Goal: Information Seeking & Learning: Learn about a topic

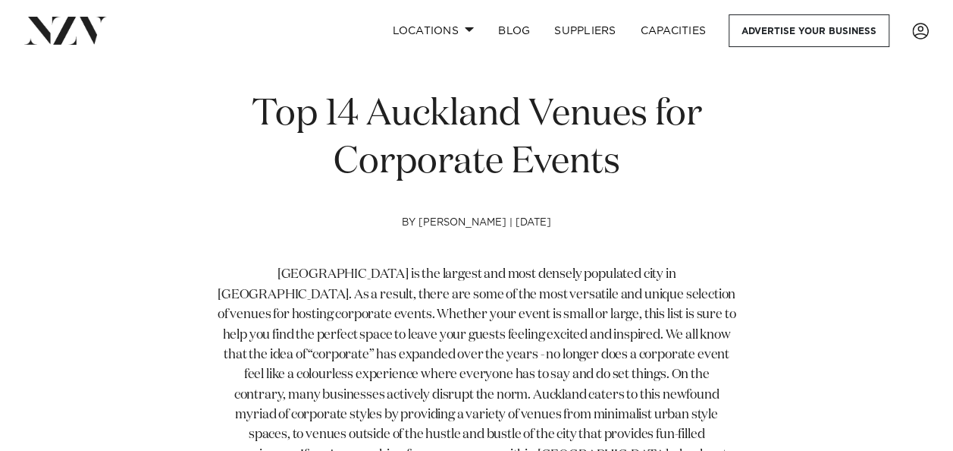
scroll to position [455, 0]
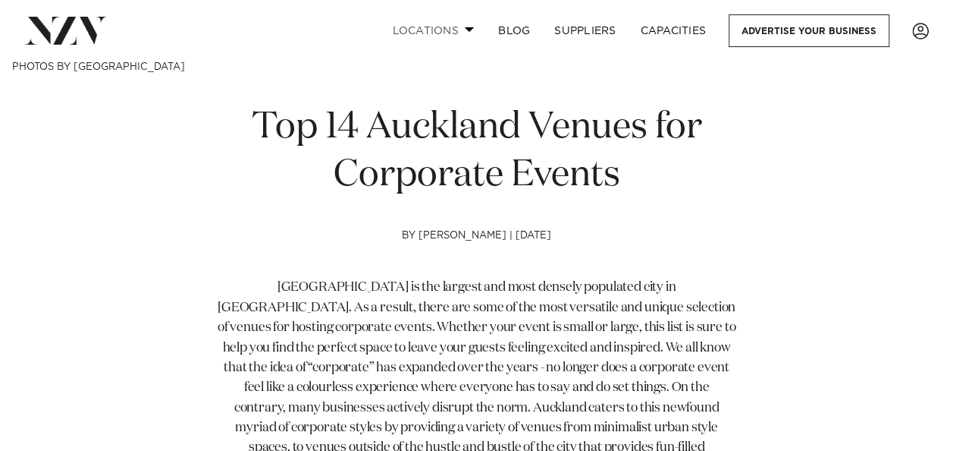
click at [425, 17] on link "Locations" at bounding box center [433, 30] width 106 height 33
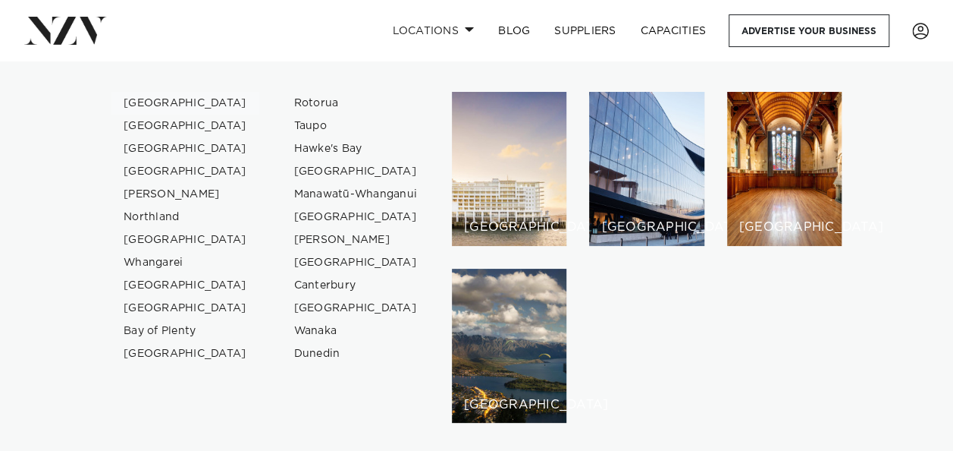
click at [150, 101] on link "[GEOGRAPHIC_DATA]" at bounding box center [185, 103] width 148 height 23
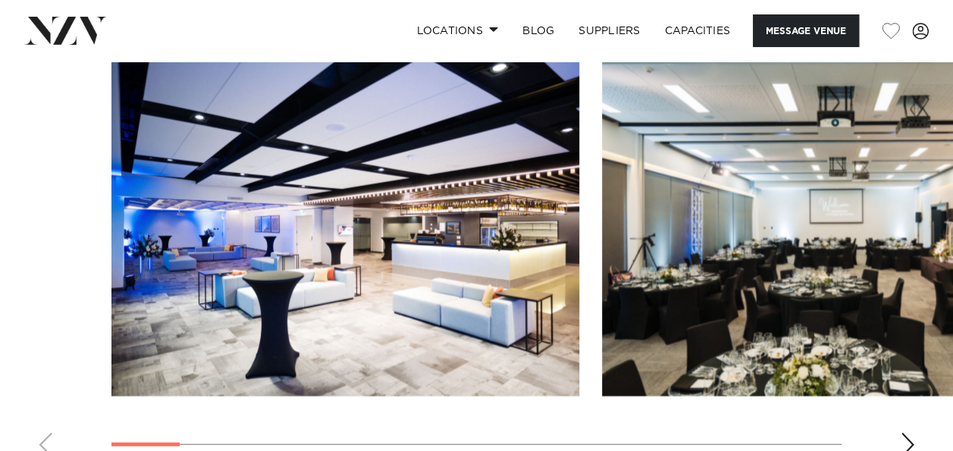
scroll to position [1669, 0]
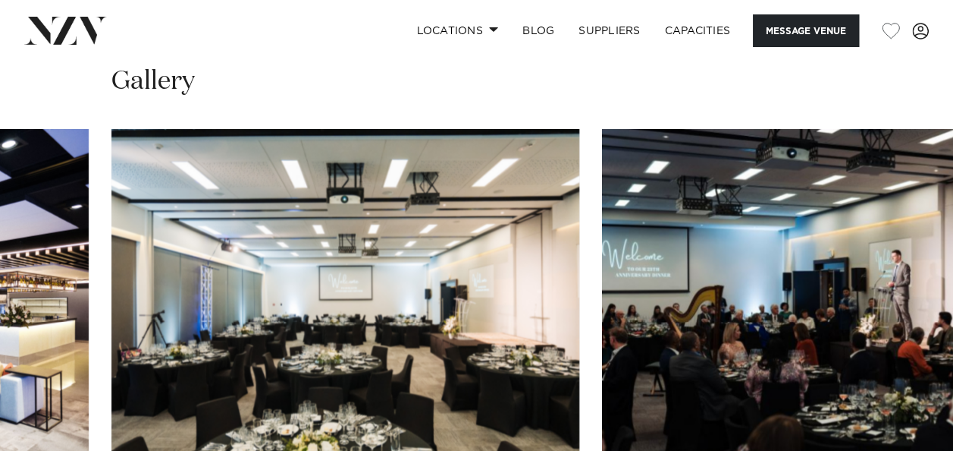
scroll to position [1593, 0]
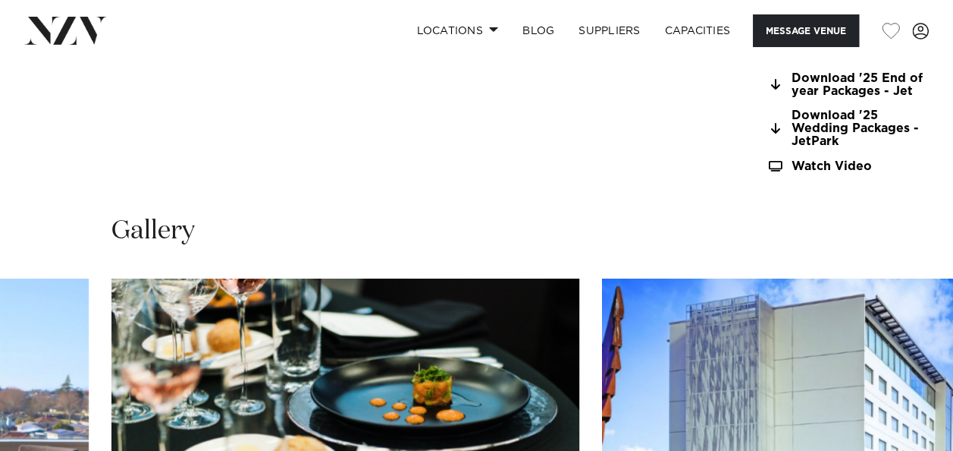
scroll to position [1441, 0]
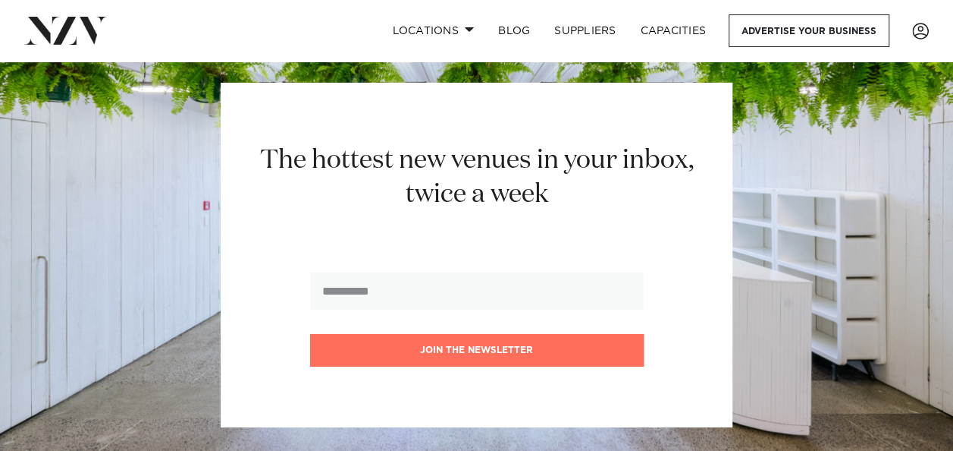
scroll to position [19948, 0]
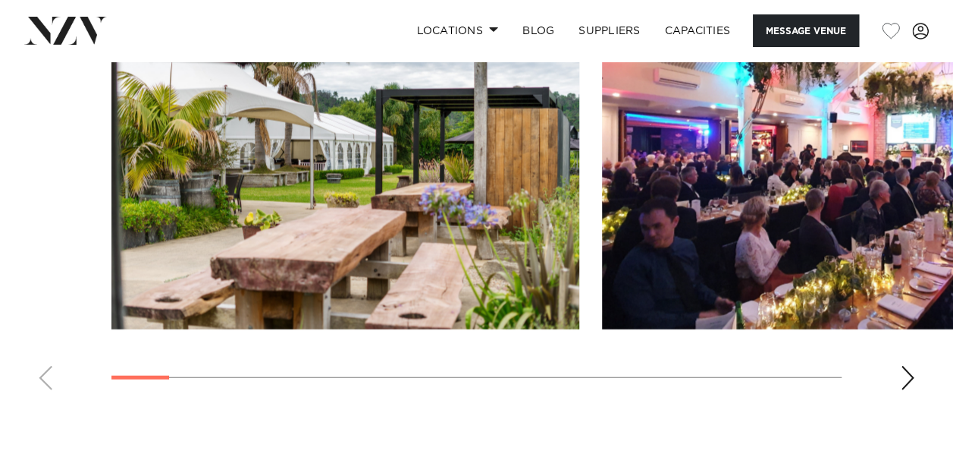
scroll to position [1669, 0]
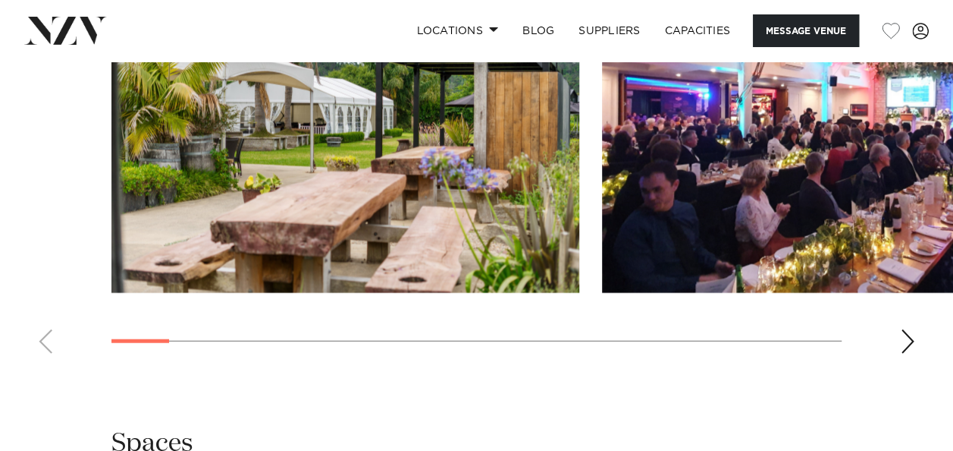
click at [912, 353] on div "Next slide" at bounding box center [907, 341] width 15 height 24
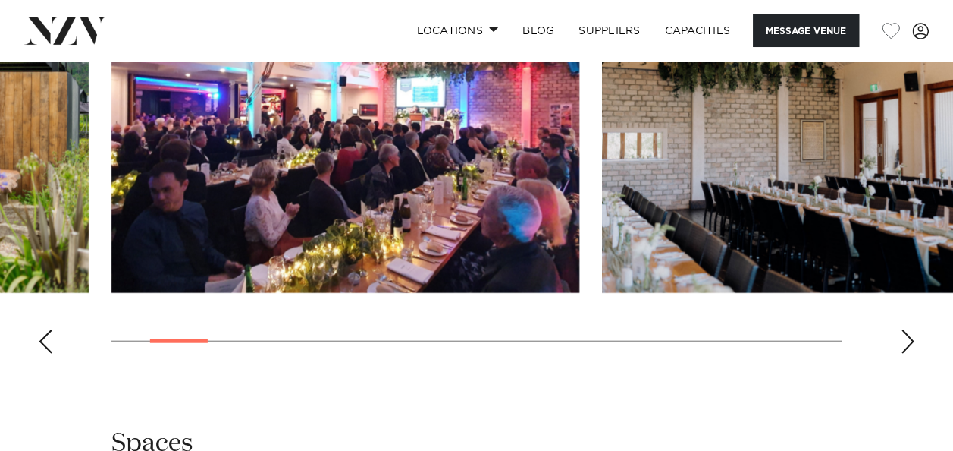
click at [912, 353] on div "Next slide" at bounding box center [907, 341] width 15 height 24
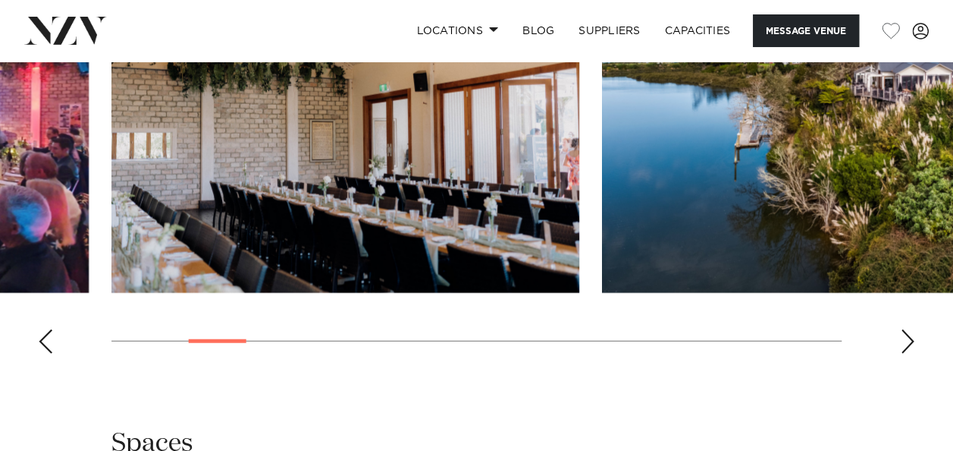
click at [912, 353] on div "Next slide" at bounding box center [907, 341] width 15 height 24
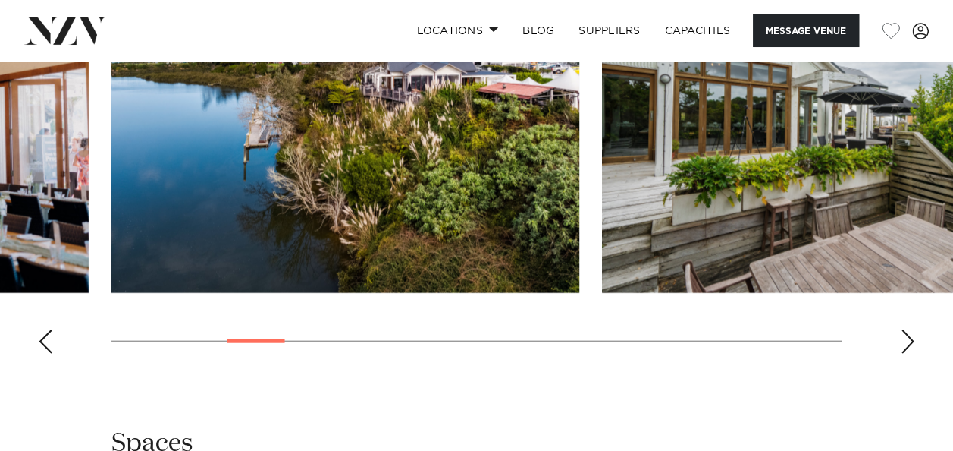
click at [912, 353] on div "Next slide" at bounding box center [907, 341] width 15 height 24
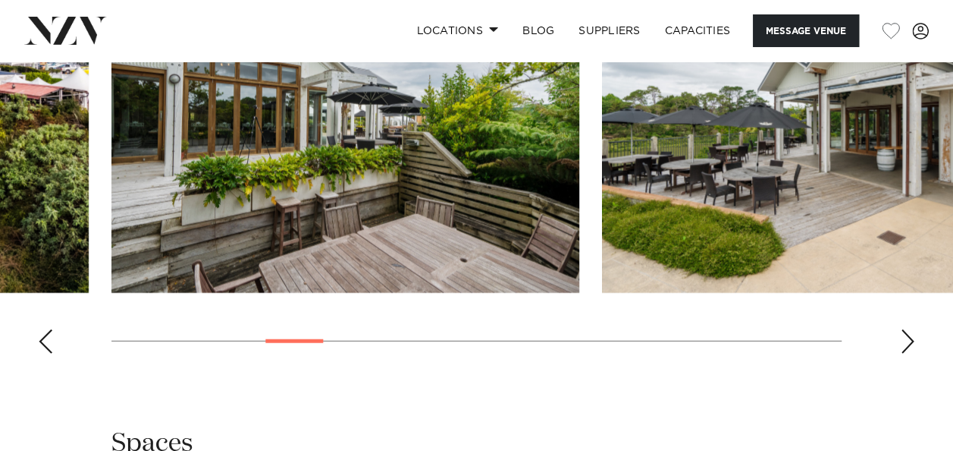
click at [912, 353] on div "Next slide" at bounding box center [907, 341] width 15 height 24
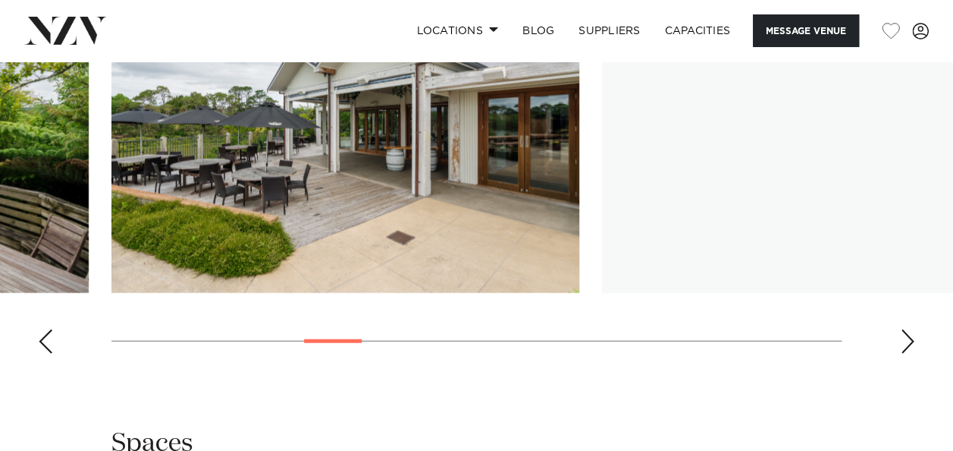
click at [912, 353] on div "Next slide" at bounding box center [907, 341] width 15 height 24
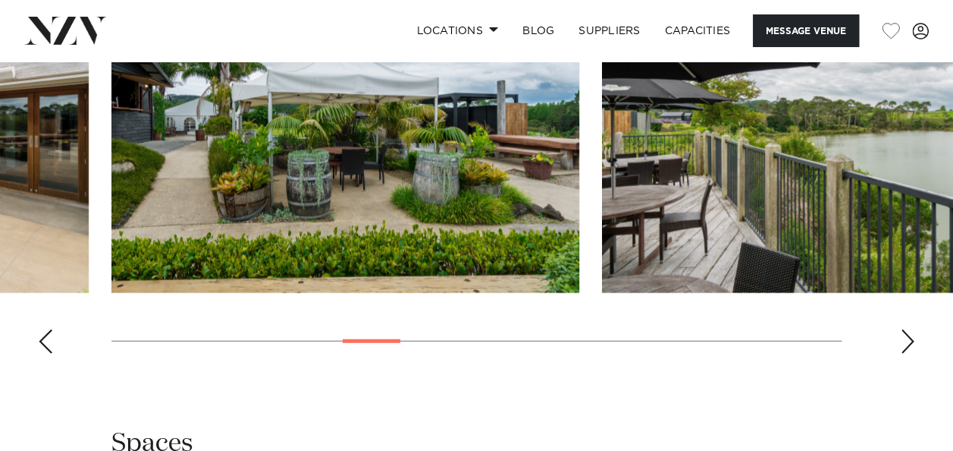
click at [912, 353] on div "Next slide" at bounding box center [907, 341] width 15 height 24
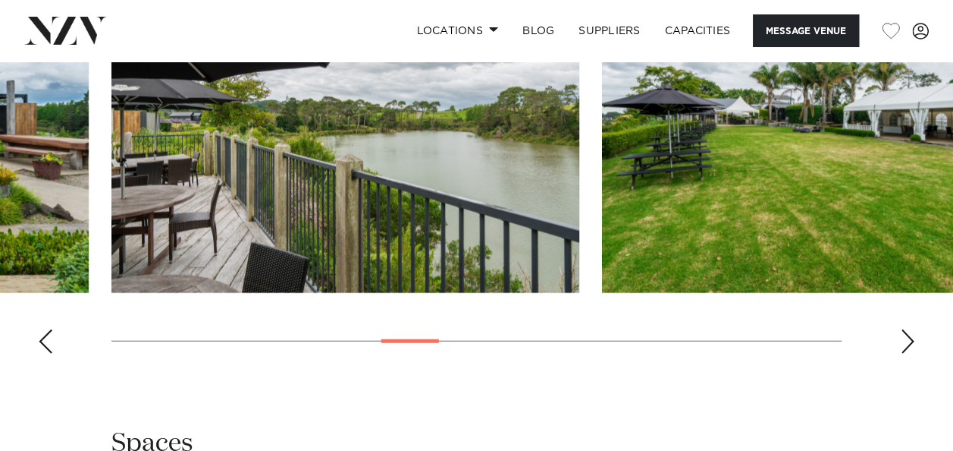
click at [912, 353] on div "Next slide" at bounding box center [907, 341] width 15 height 24
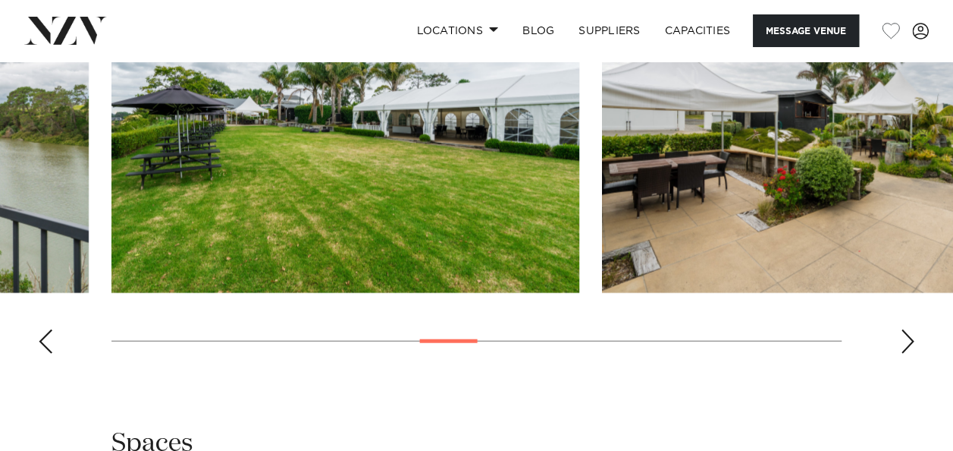
click at [912, 353] on div "Next slide" at bounding box center [907, 341] width 15 height 24
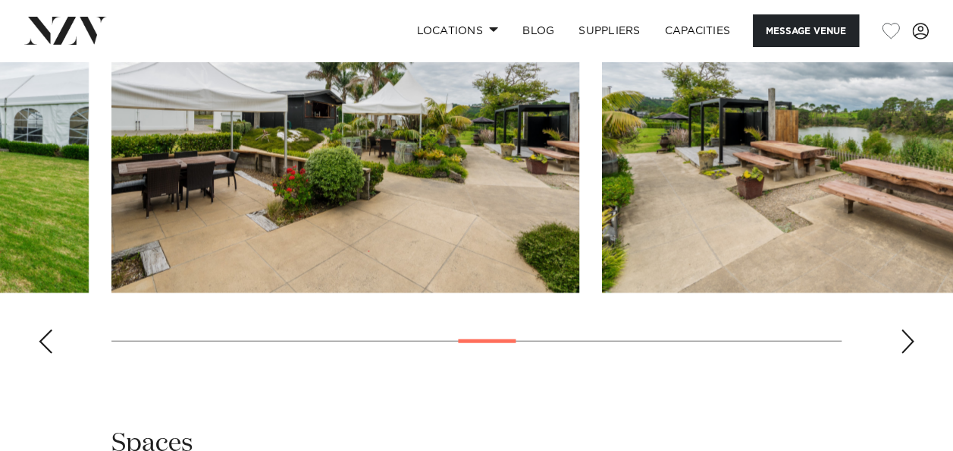
click at [912, 353] on div "Next slide" at bounding box center [907, 341] width 15 height 24
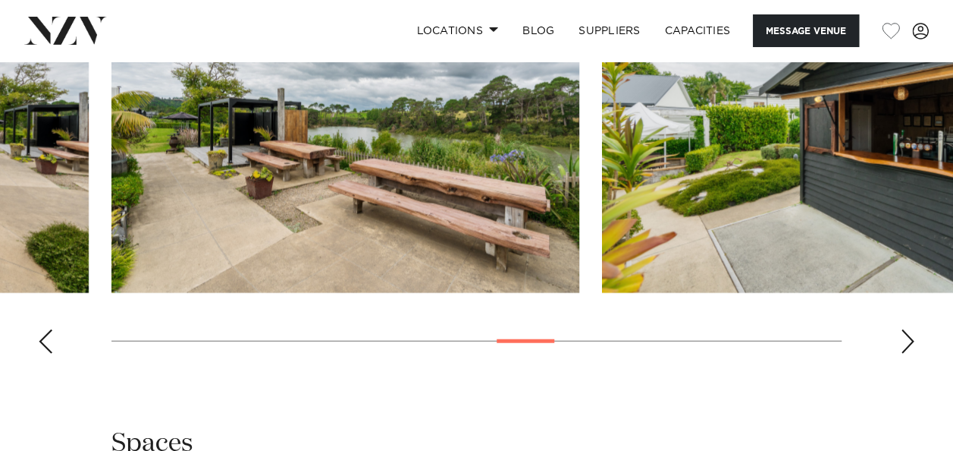
click at [912, 353] on div "Next slide" at bounding box center [907, 341] width 15 height 24
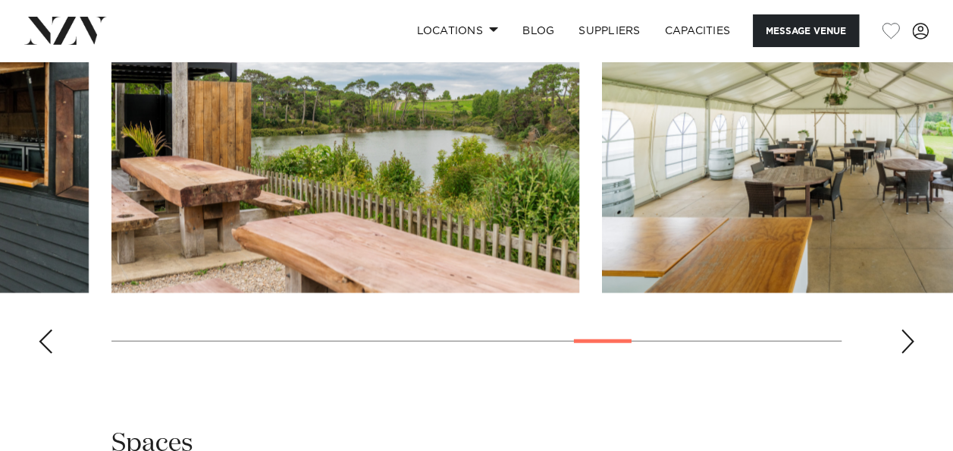
click at [912, 353] on div "Next slide" at bounding box center [907, 341] width 15 height 24
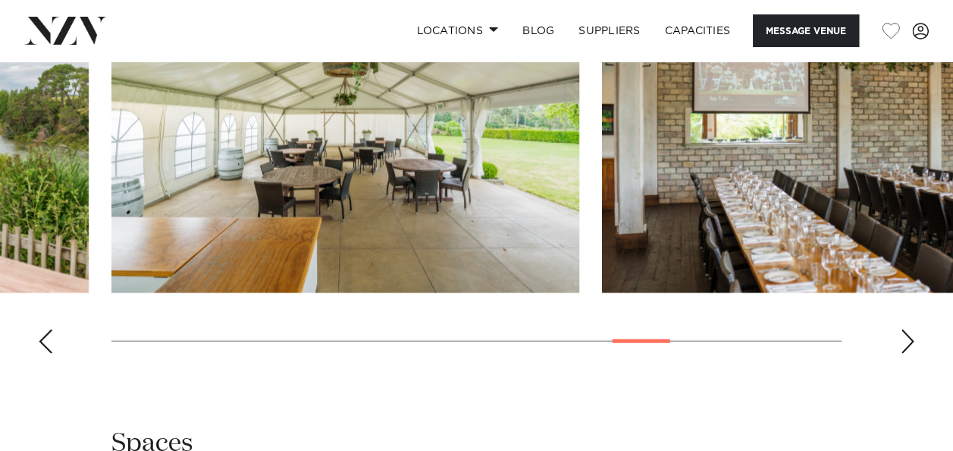
click at [912, 353] on div "Next slide" at bounding box center [907, 341] width 15 height 24
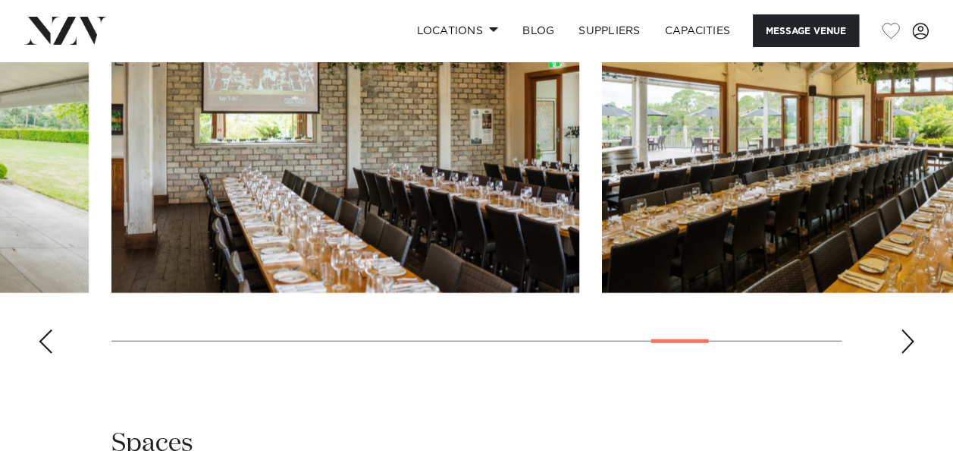
click at [912, 353] on div "Next slide" at bounding box center [907, 341] width 15 height 24
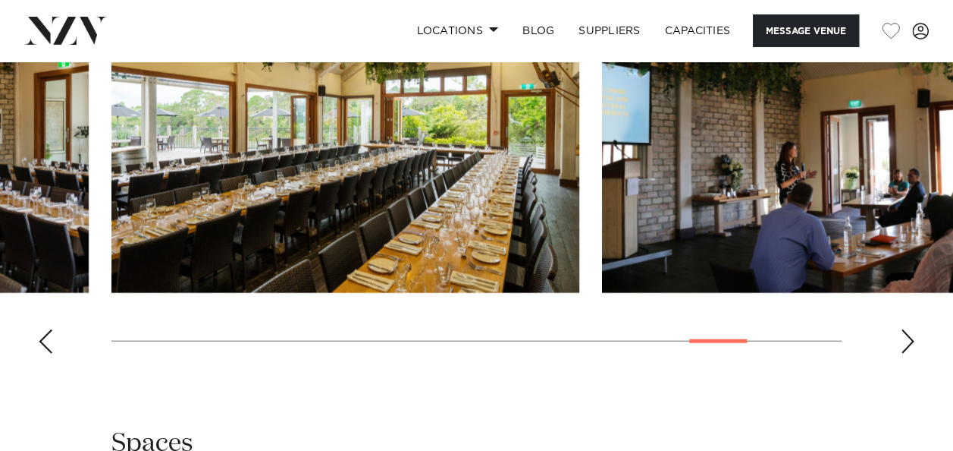
click at [912, 353] on div "Next slide" at bounding box center [907, 341] width 15 height 24
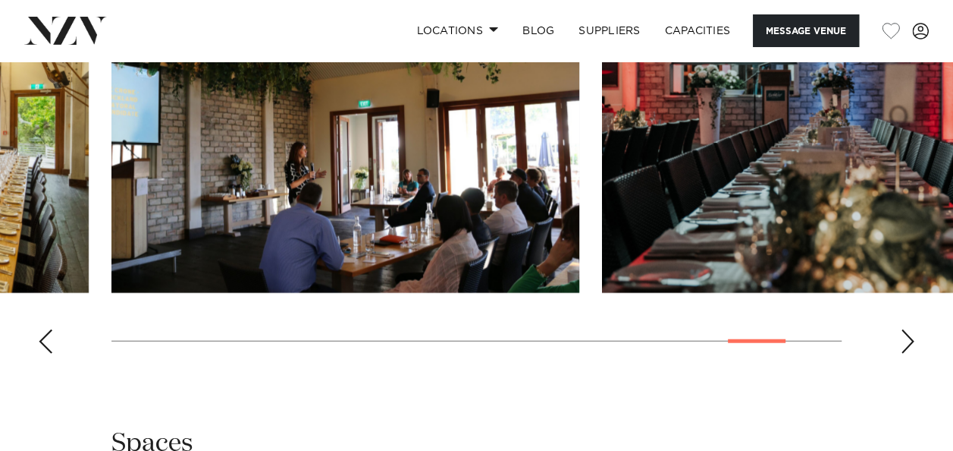
click at [912, 353] on div "Next slide" at bounding box center [907, 341] width 15 height 24
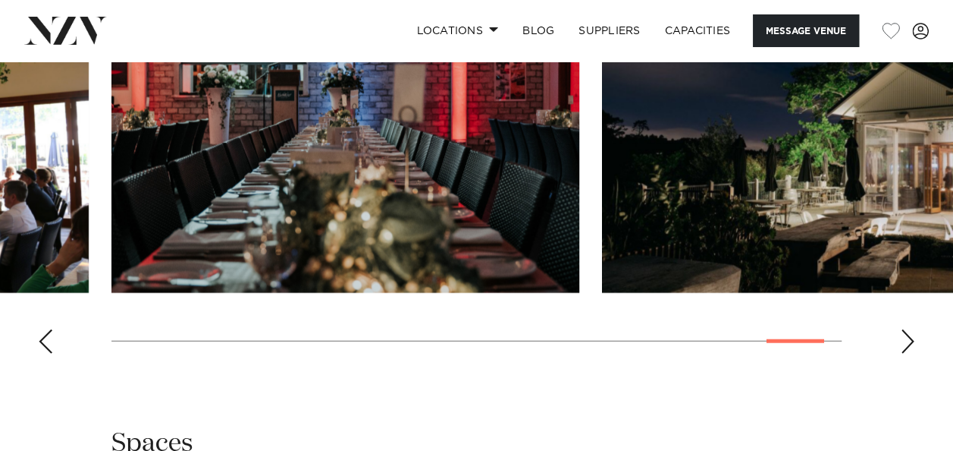
click at [912, 353] on div "Next slide" at bounding box center [907, 341] width 15 height 24
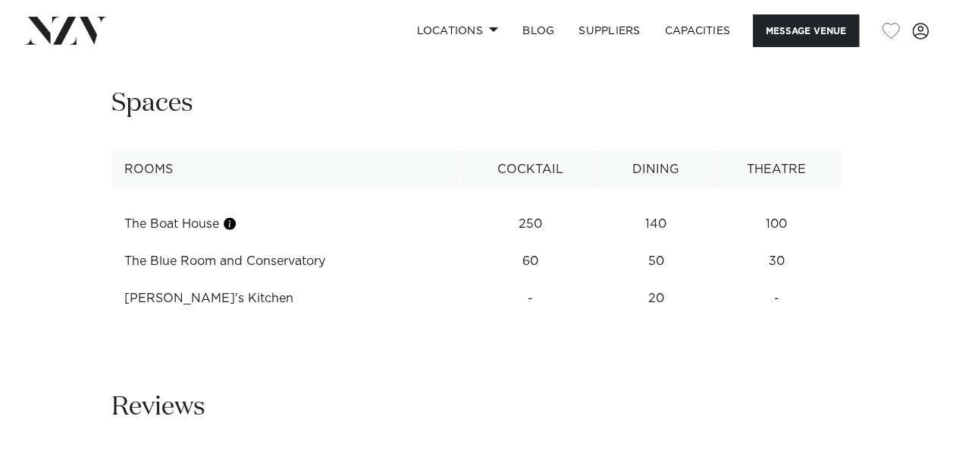
scroll to position [2124, 0]
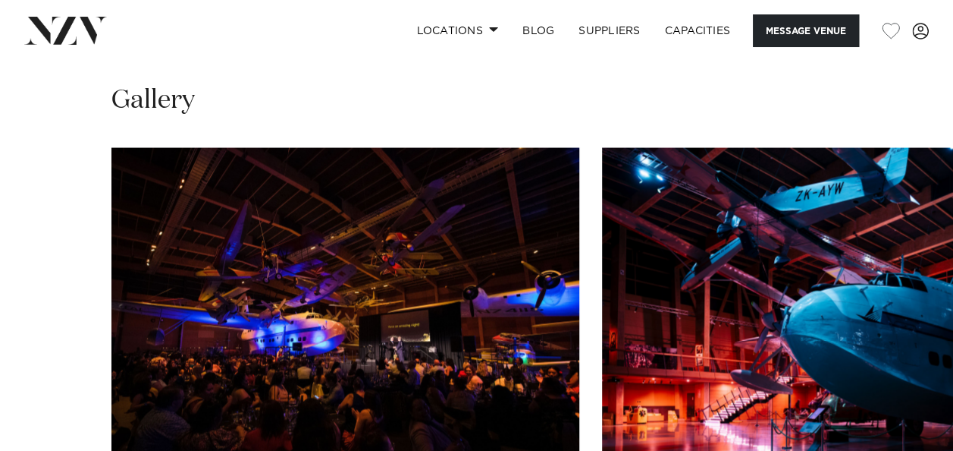
scroll to position [1517, 0]
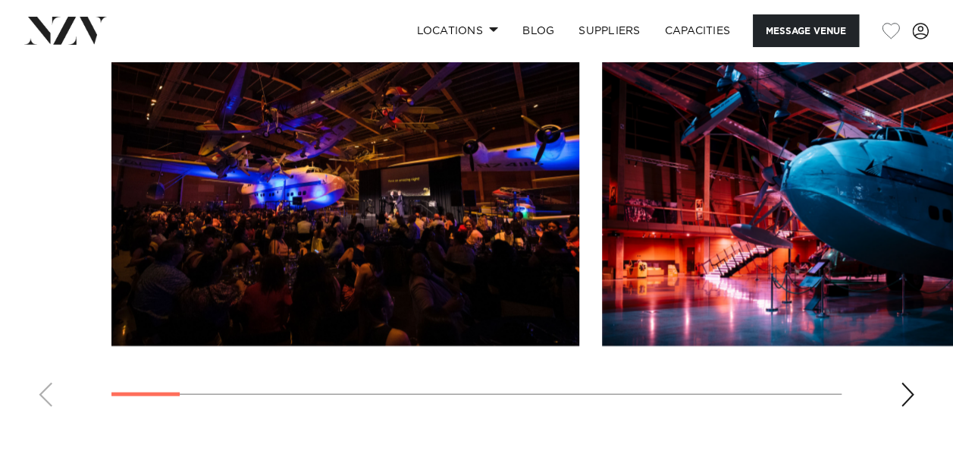
click at [907, 382] on div "Next slide" at bounding box center [907, 394] width 15 height 24
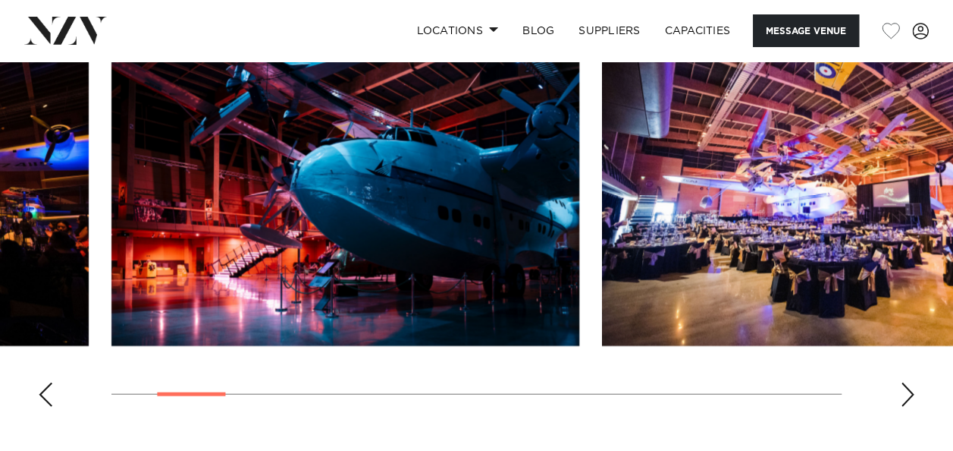
click at [909, 382] on div "Next slide" at bounding box center [907, 394] width 15 height 24
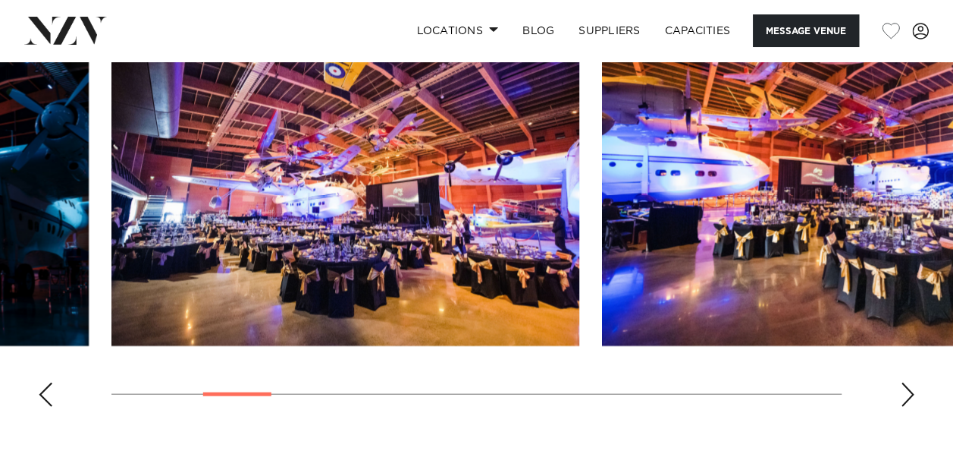
click at [914, 382] on div "Next slide" at bounding box center [907, 394] width 15 height 24
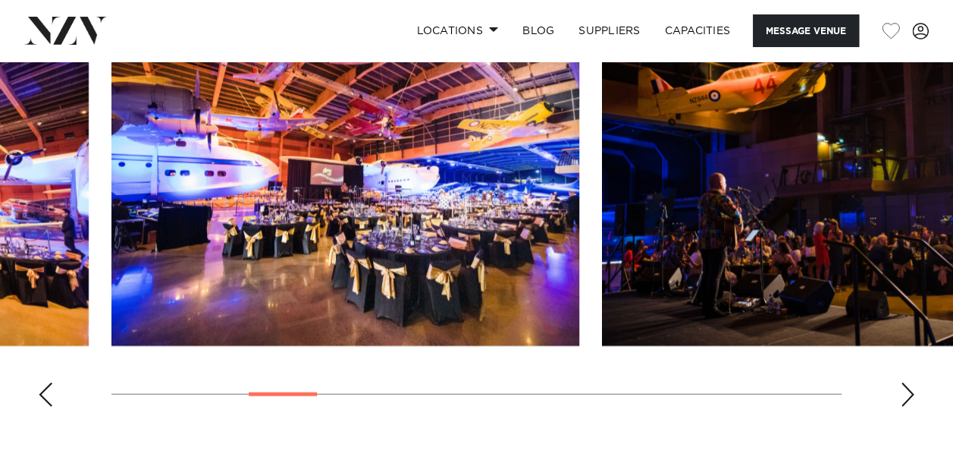
click at [914, 382] on div "Next slide" at bounding box center [907, 394] width 15 height 24
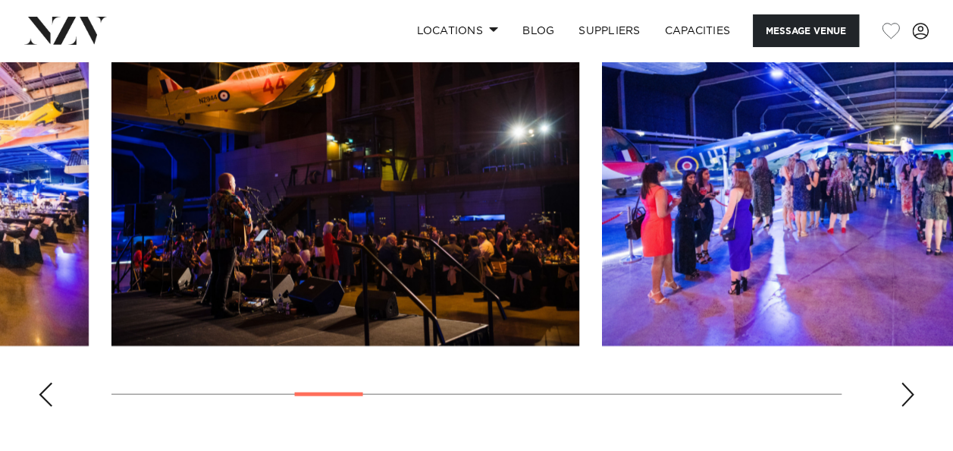
click at [914, 382] on div "Next slide" at bounding box center [907, 394] width 15 height 24
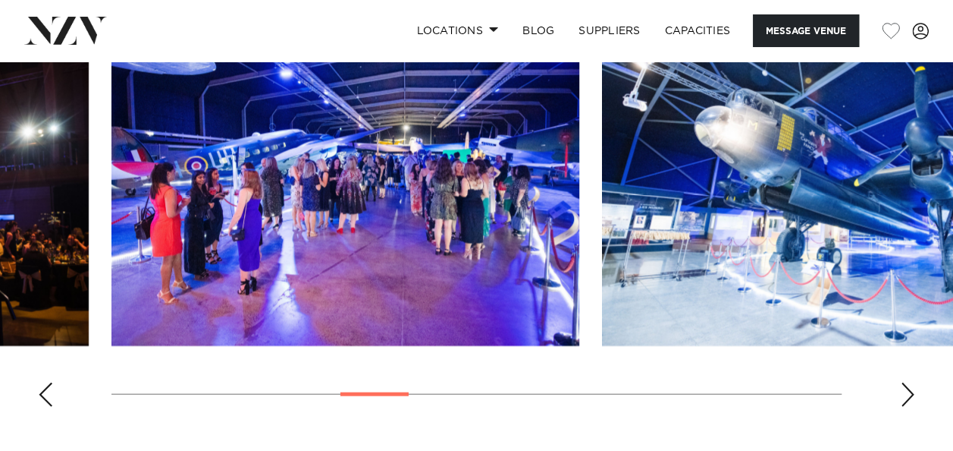
click at [914, 382] on div "Next slide" at bounding box center [907, 394] width 15 height 24
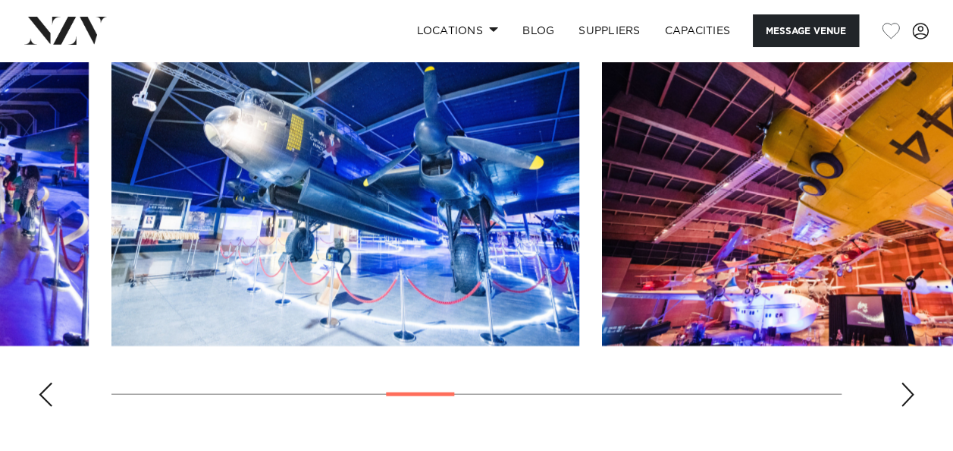
click at [915, 382] on div "Next slide" at bounding box center [907, 394] width 15 height 24
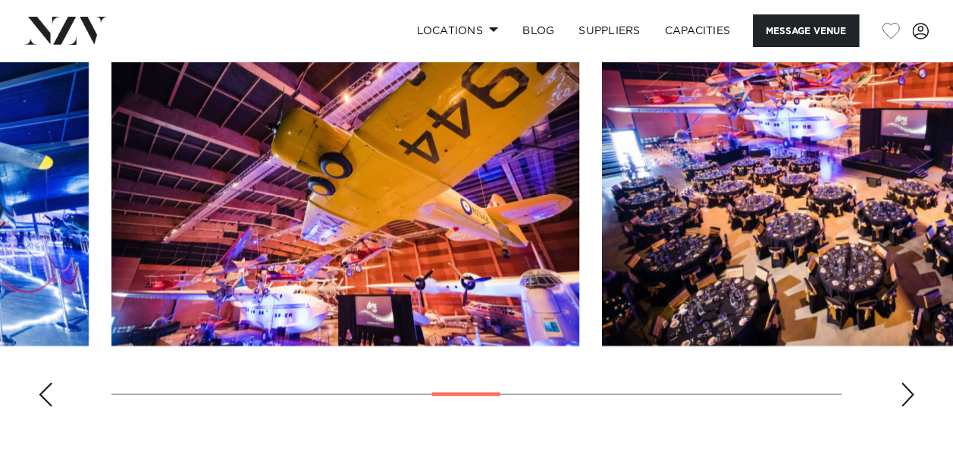
click at [915, 382] on div "Next slide" at bounding box center [907, 394] width 15 height 24
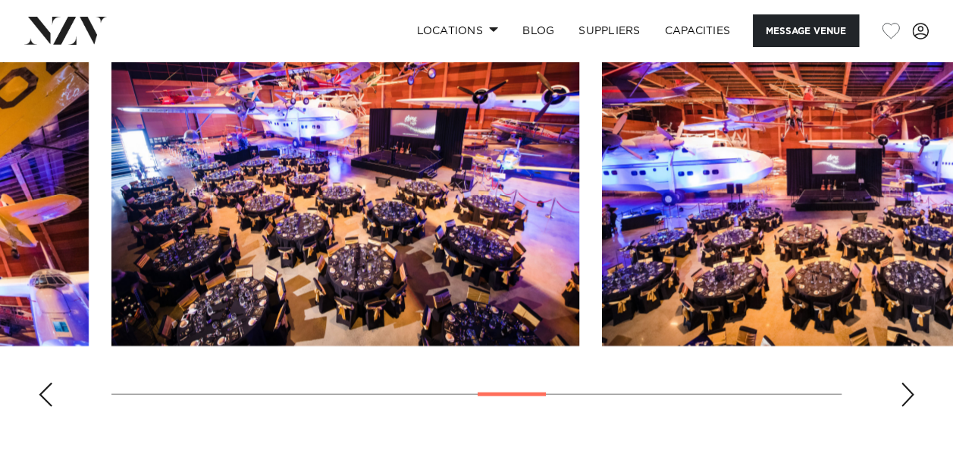
click at [915, 382] on div "Next slide" at bounding box center [907, 394] width 15 height 24
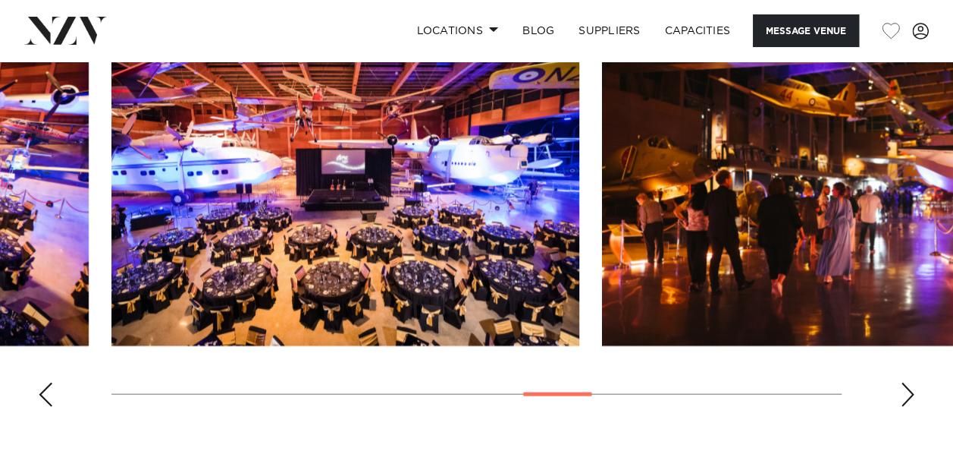
click at [915, 382] on div "Next slide" at bounding box center [907, 394] width 15 height 24
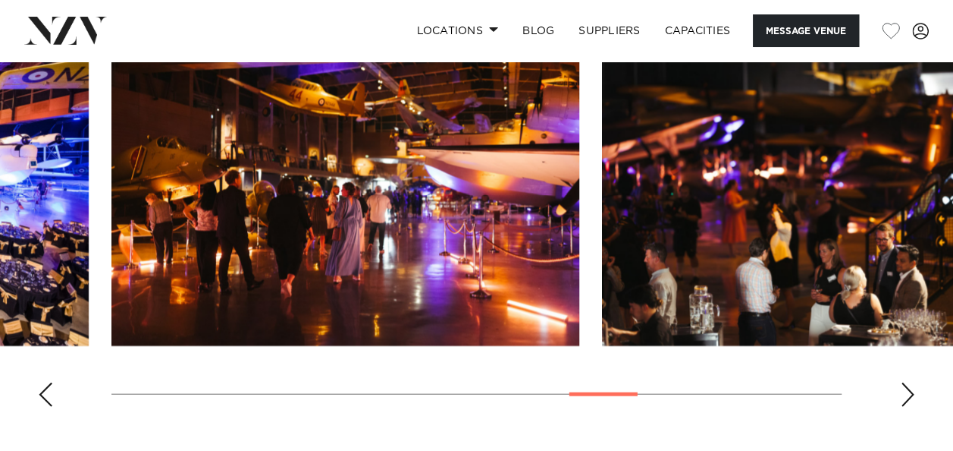
click at [41, 382] on div "Previous slide" at bounding box center [45, 394] width 15 height 24
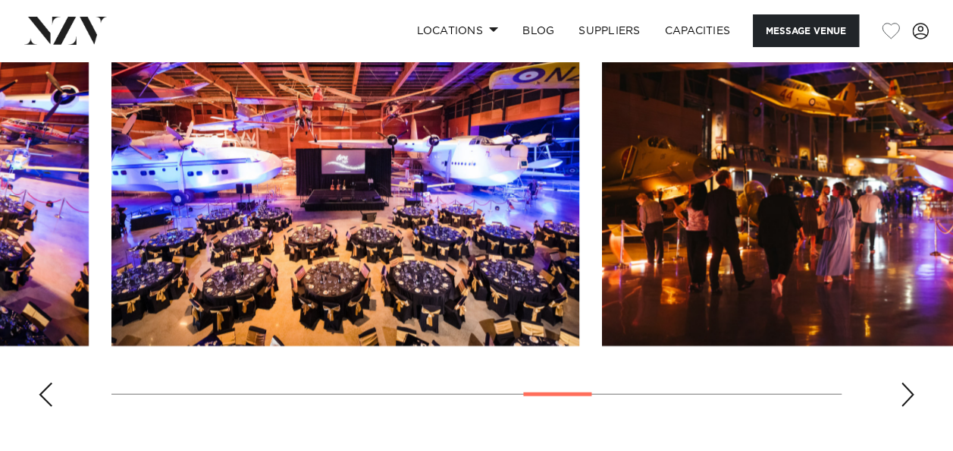
click at [908, 382] on div "Next slide" at bounding box center [907, 394] width 15 height 24
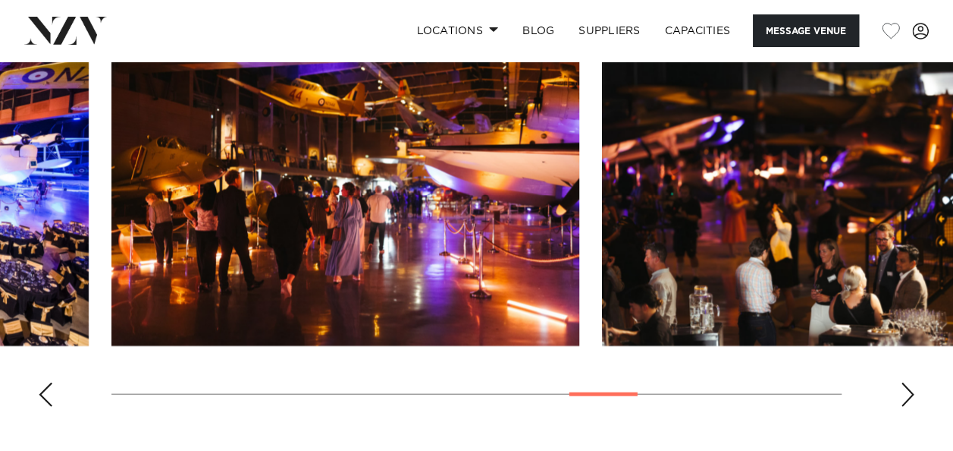
click at [909, 382] on div "Next slide" at bounding box center [907, 394] width 15 height 24
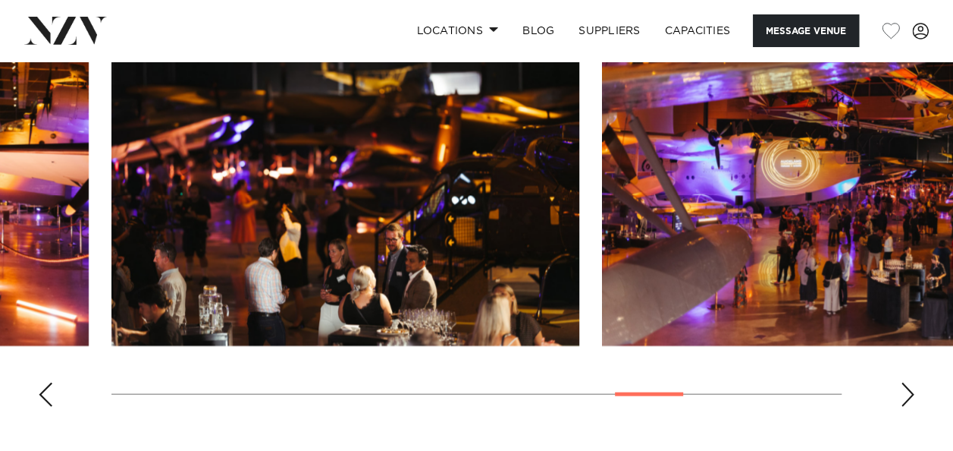
click at [909, 382] on div "Next slide" at bounding box center [907, 394] width 15 height 24
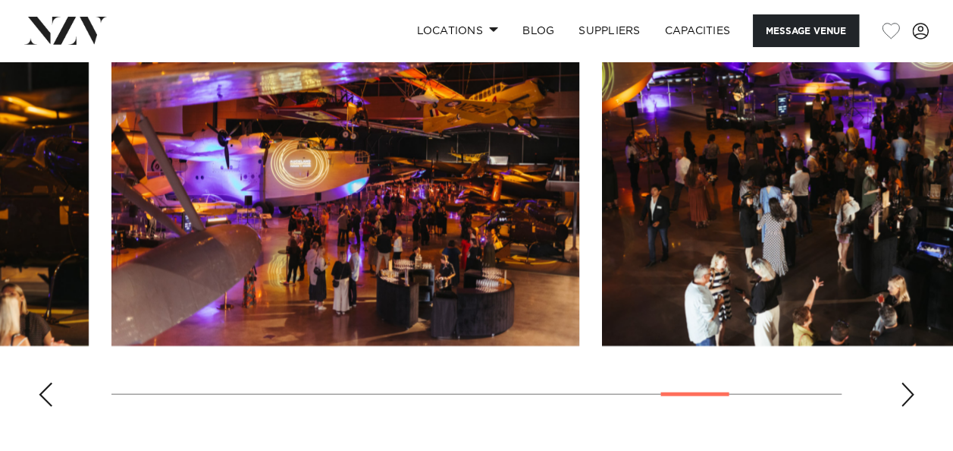
click at [909, 382] on div "Next slide" at bounding box center [907, 394] width 15 height 24
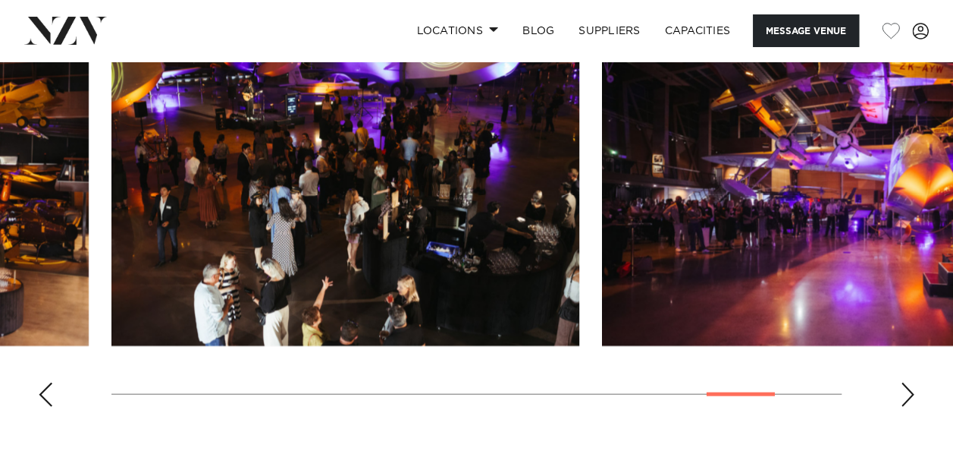
click at [909, 382] on div "Next slide" at bounding box center [907, 394] width 15 height 24
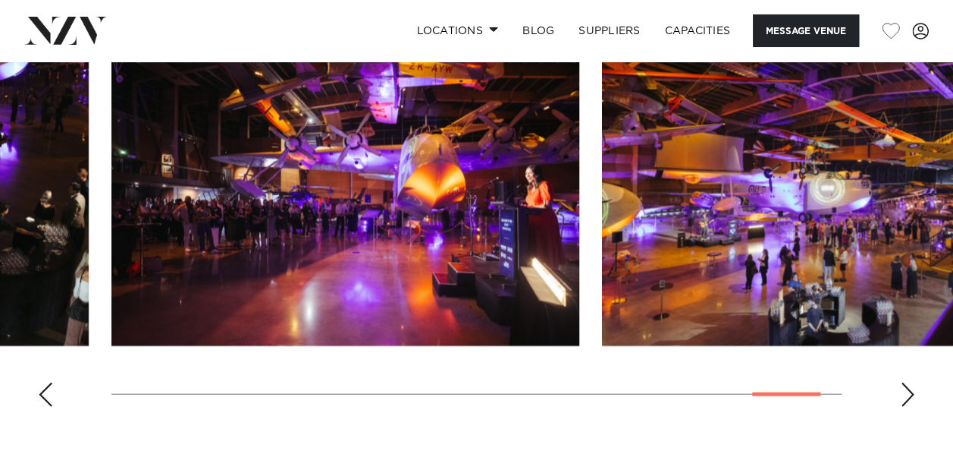
click at [909, 382] on div "Next slide" at bounding box center [907, 394] width 15 height 24
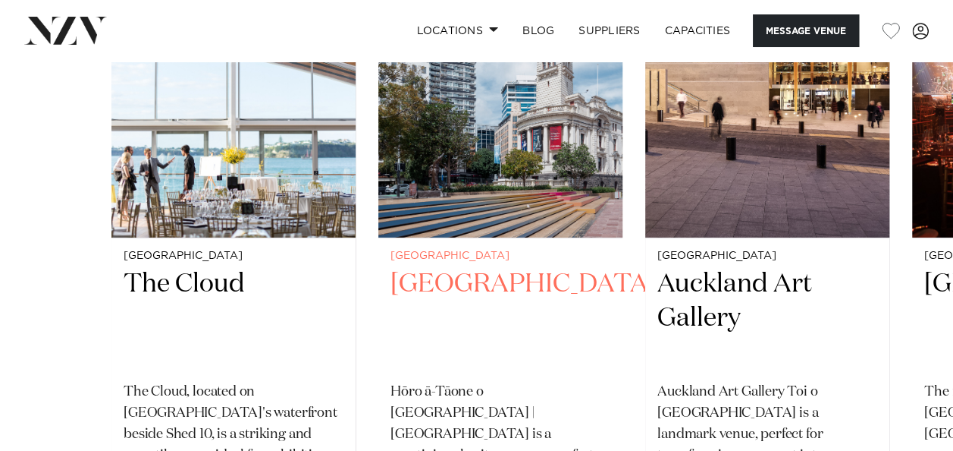
scroll to position [2579, 0]
